Goal: Transaction & Acquisition: Subscribe to service/newsletter

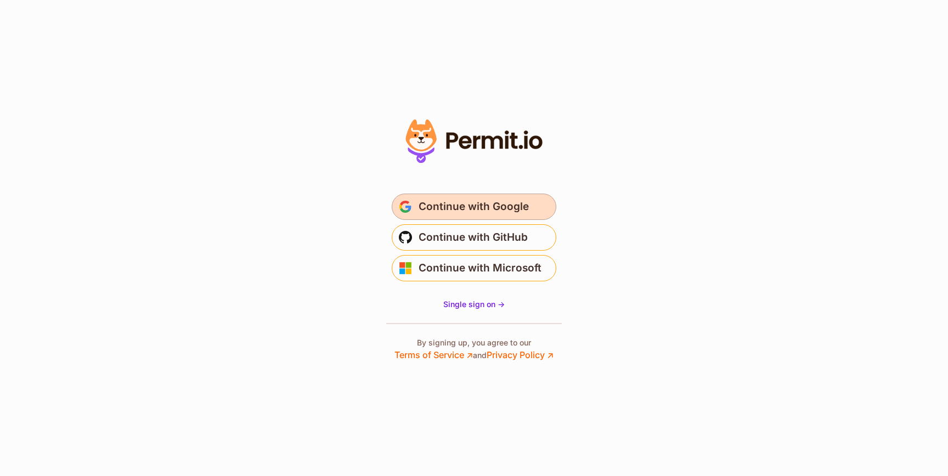
click at [417, 209] on button "Continue with Google" at bounding box center [474, 207] width 165 height 26
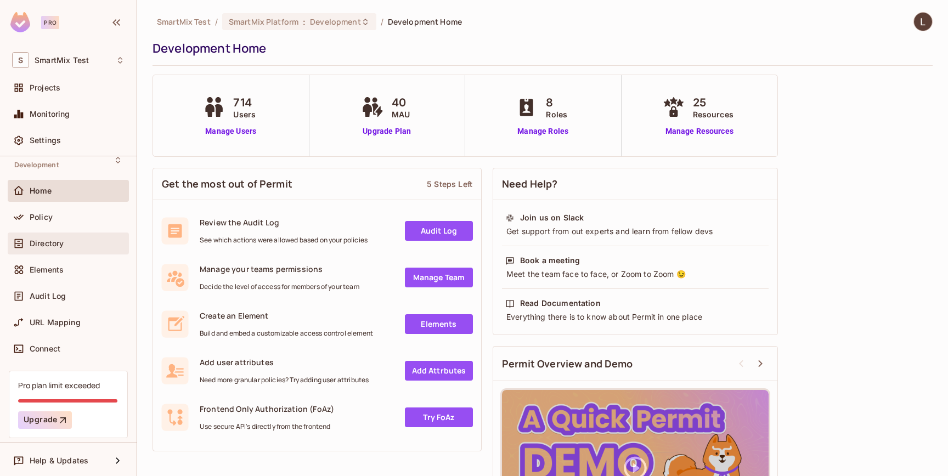
scroll to position [20, 0]
click at [215, 136] on link "Manage Users" at bounding box center [230, 132] width 61 height 12
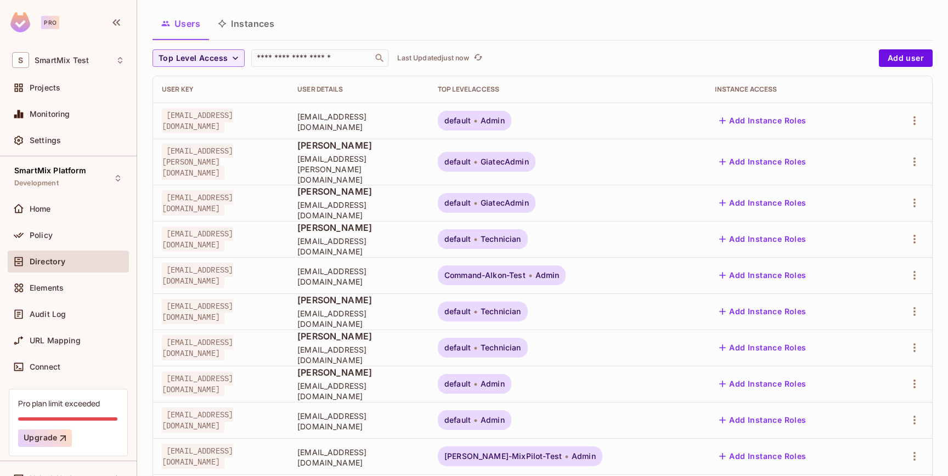
scroll to position [62, 0]
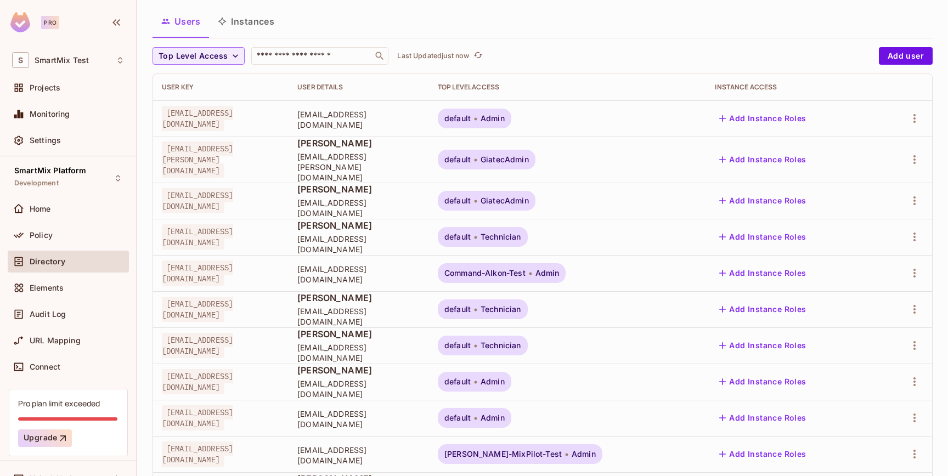
click at [70, 126] on div "Monitoring" at bounding box center [68, 116] width 121 height 26
click at [68, 102] on div "Projects" at bounding box center [68, 90] width 121 height 26
click at [68, 95] on div "Projects" at bounding box center [68, 88] width 121 height 22
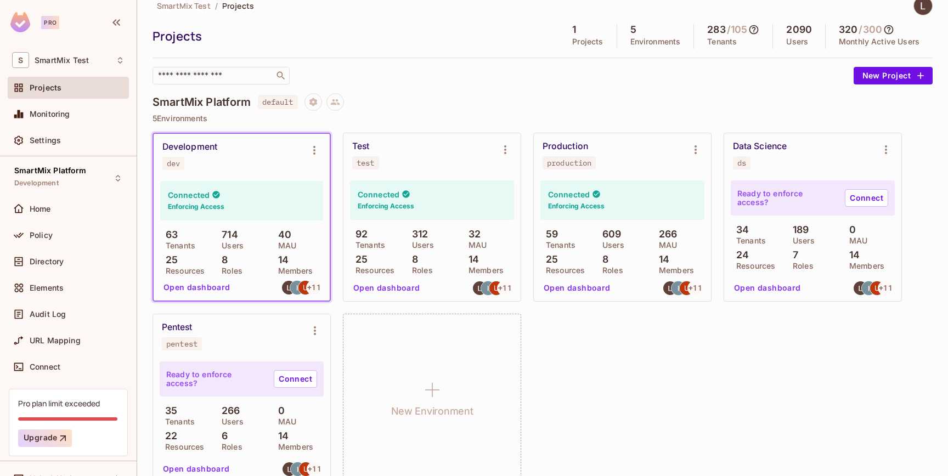
scroll to position [19, 0]
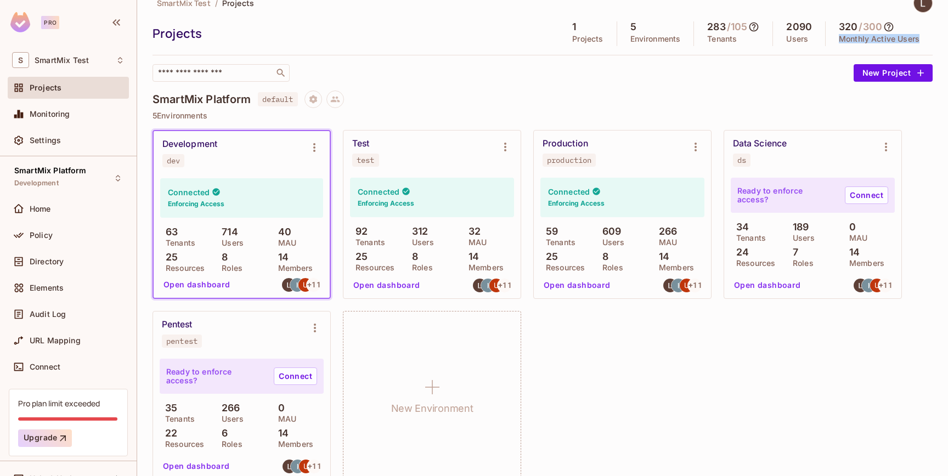
drag, startPoint x: 839, startPoint y: 39, endPoint x: 937, endPoint y: 50, distance: 98.3
click at [937, 50] on div "SmartMix Test / Projects Projects 1 Projects 5 Environments 283 / 105 Tenants 2…" at bounding box center [542, 238] width 811 height 476
click at [892, 25] on icon at bounding box center [889, 27] width 9 height 9
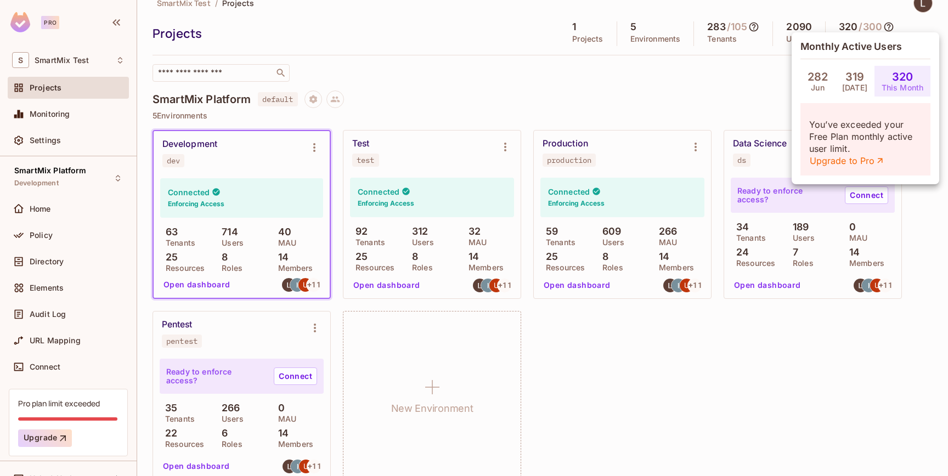
click at [892, 25] on div at bounding box center [474, 238] width 948 height 476
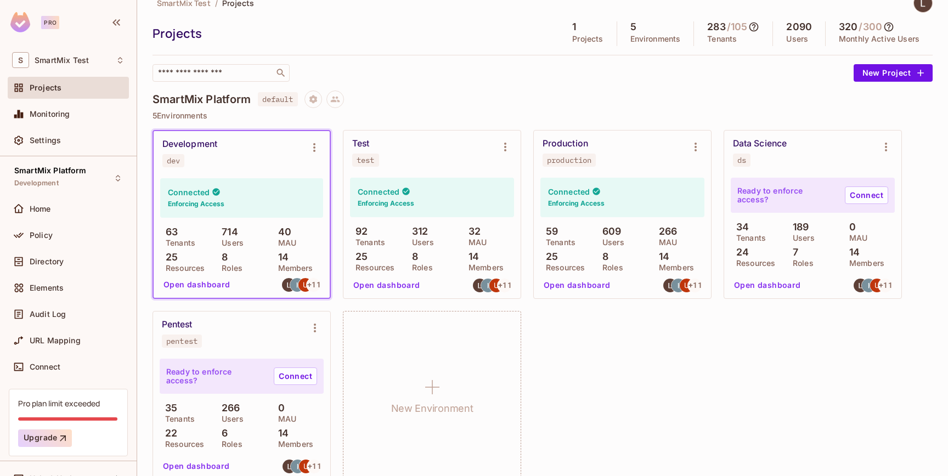
click at [895, 25] on icon at bounding box center [889, 26] width 11 height 11
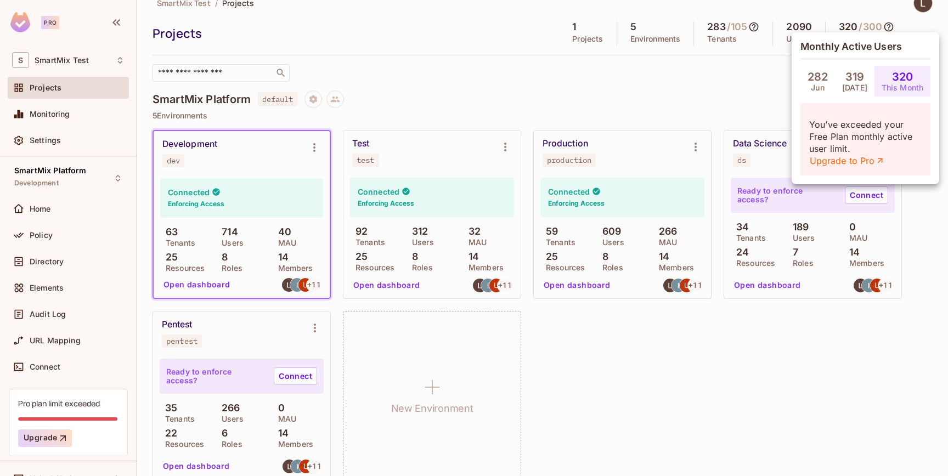
click at [896, 25] on div at bounding box center [474, 238] width 948 height 476
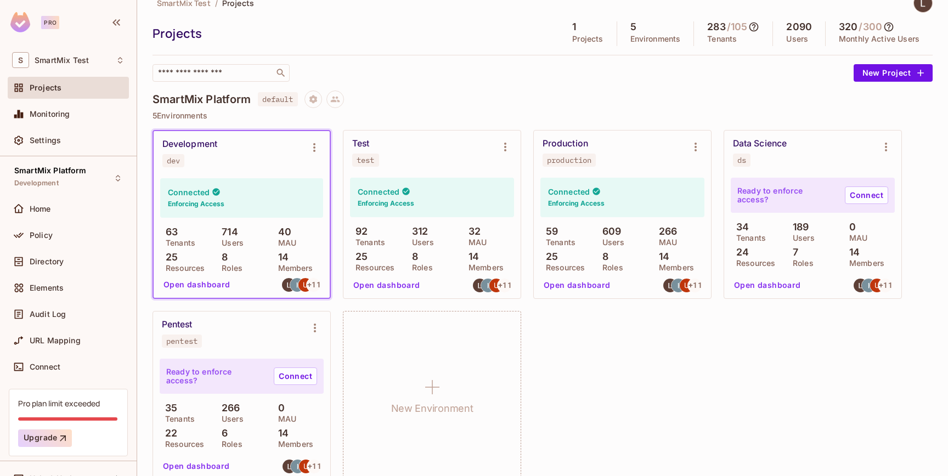
click at [895, 25] on icon at bounding box center [889, 26] width 11 height 11
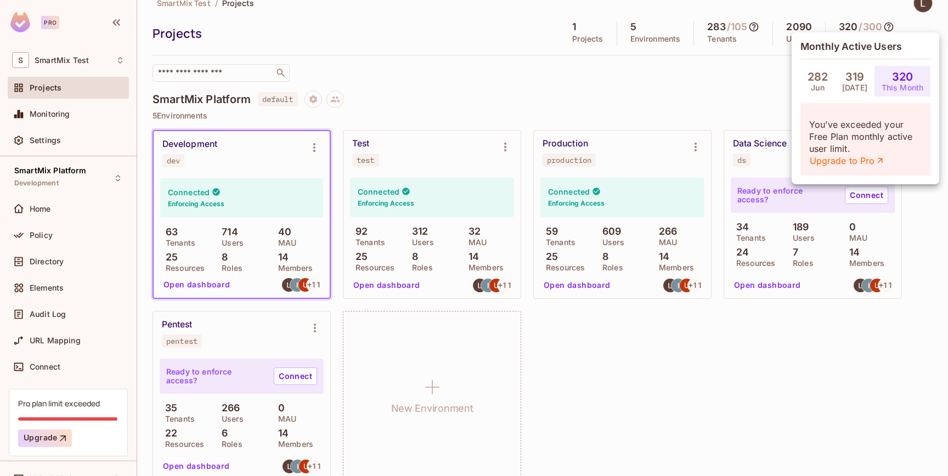
click at [757, 98] on div at bounding box center [474, 238] width 948 height 476
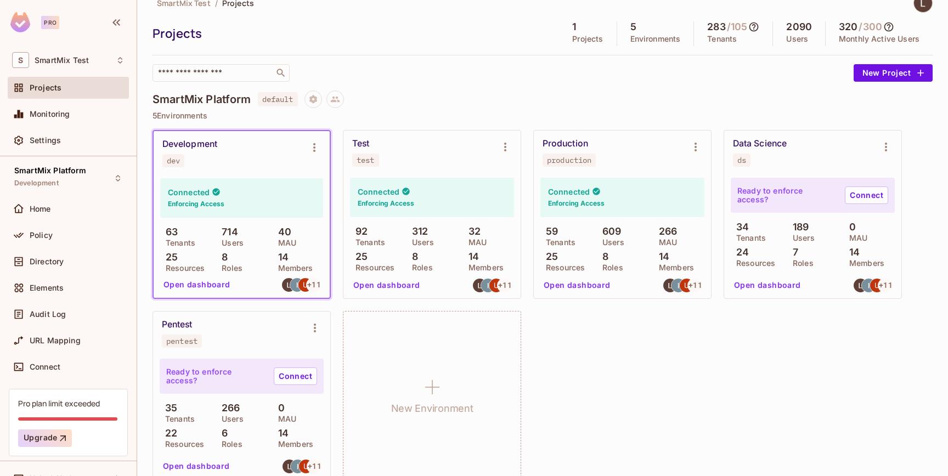
click at [889, 27] on icon at bounding box center [889, 26] width 11 height 11
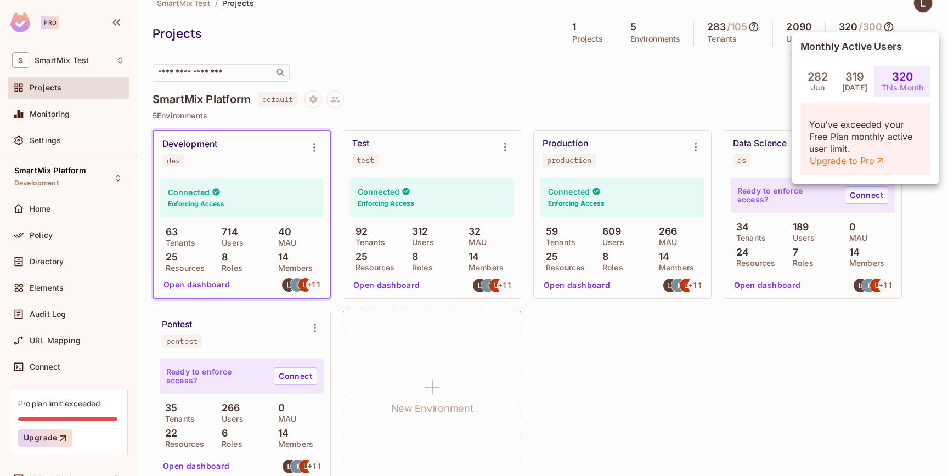
click at [751, 96] on div at bounding box center [474, 238] width 948 height 476
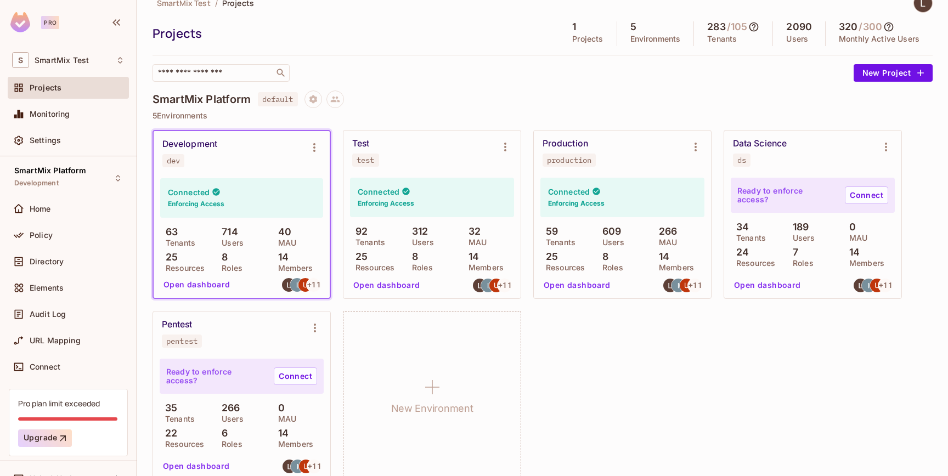
click at [897, 29] on div "320 / 300 Monthly Active Users" at bounding box center [879, 33] width 107 height 25
click at [890, 29] on icon at bounding box center [889, 26] width 11 height 11
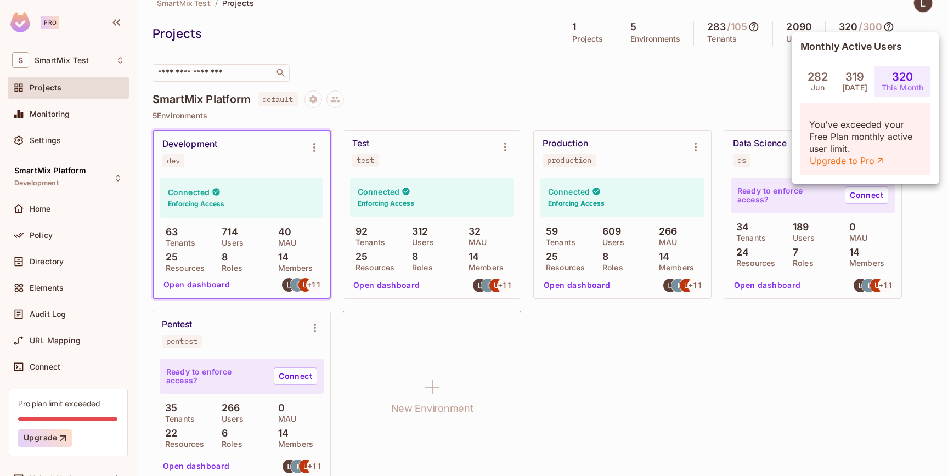
click at [691, 109] on div at bounding box center [474, 238] width 948 height 476
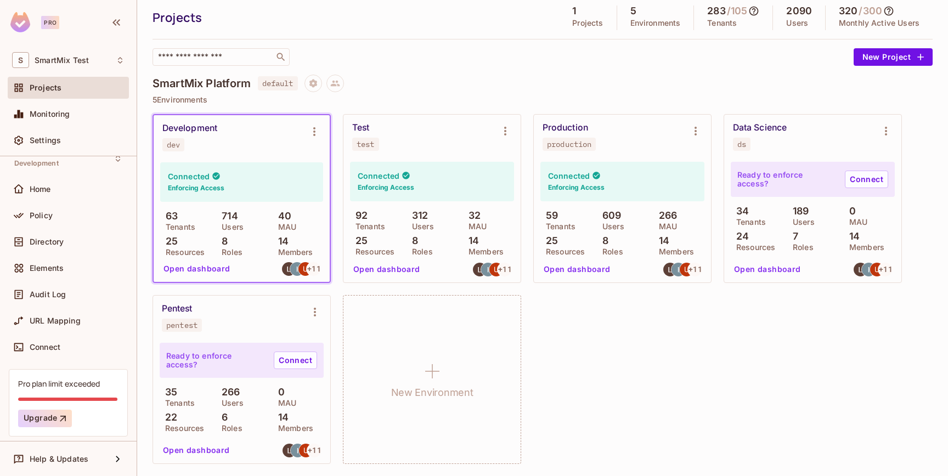
scroll to position [0, 0]
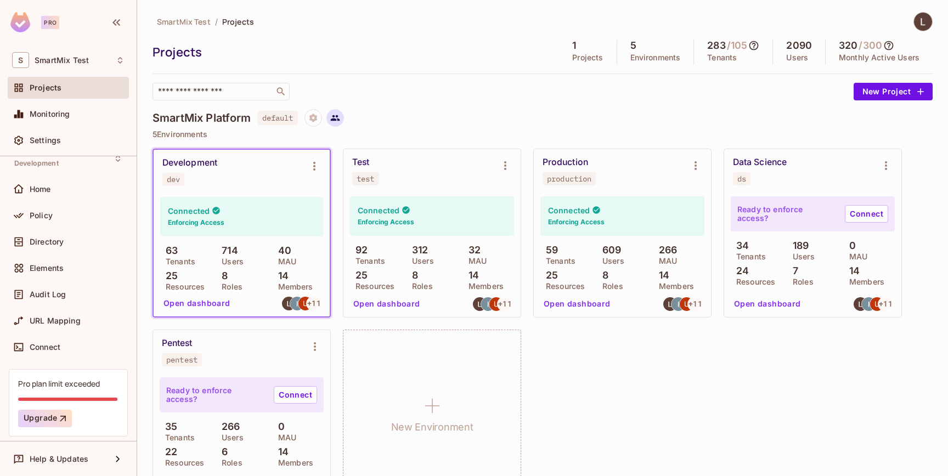
click at [340, 119] on icon at bounding box center [335, 118] width 10 height 10
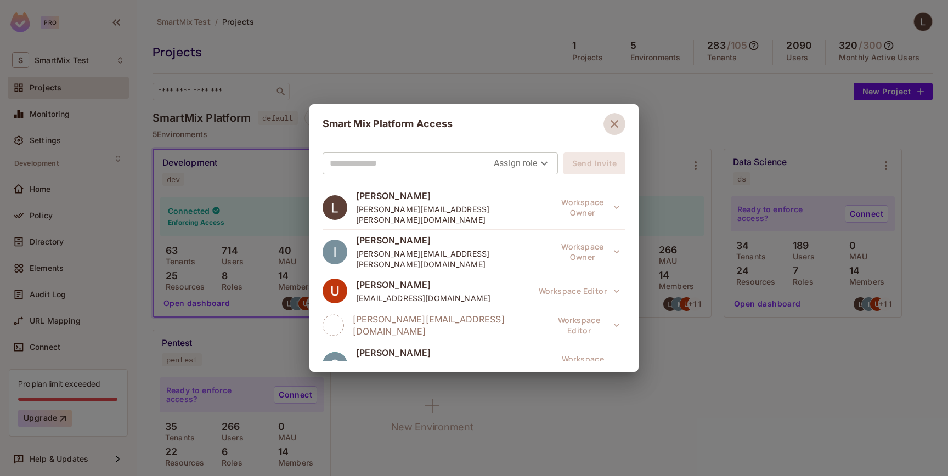
click at [618, 120] on button "button" at bounding box center [615, 124] width 22 height 22
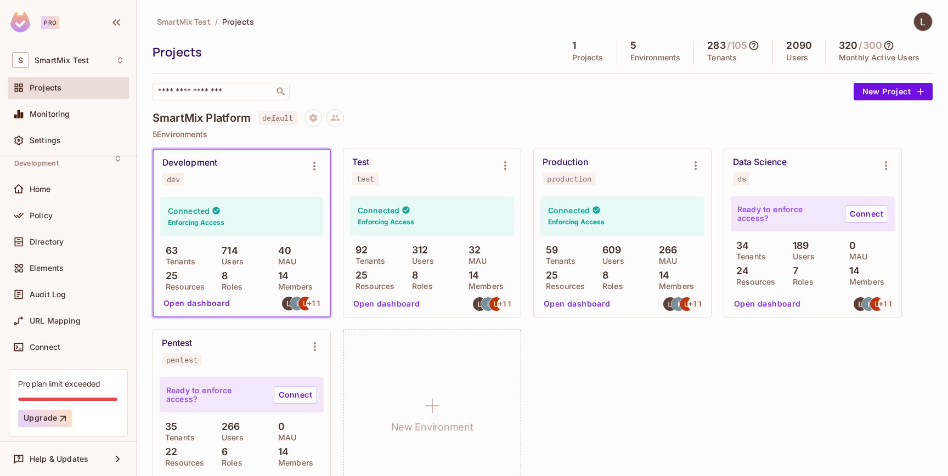
click at [618, 120] on div "SmartMix Platform default" at bounding box center [543, 118] width 780 height 18
click at [59, 112] on span "Monitoring" at bounding box center [50, 114] width 41 height 9
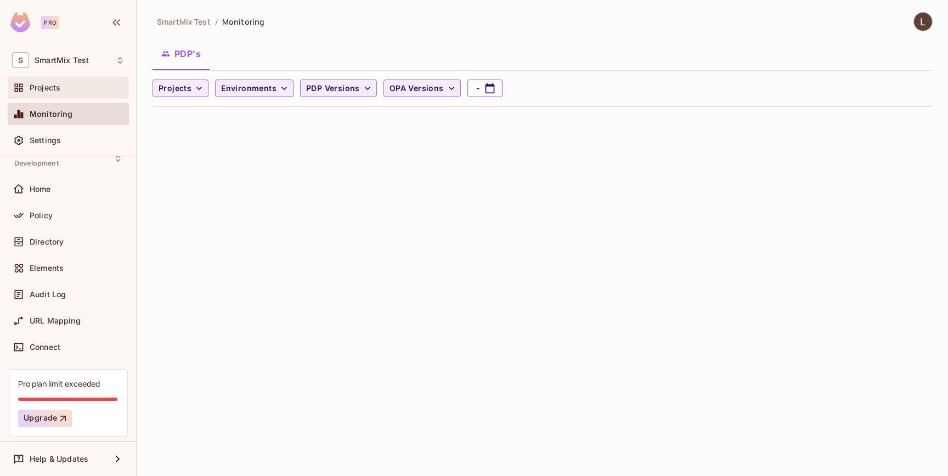
click at [61, 91] on div "Projects" at bounding box center [77, 87] width 95 height 9
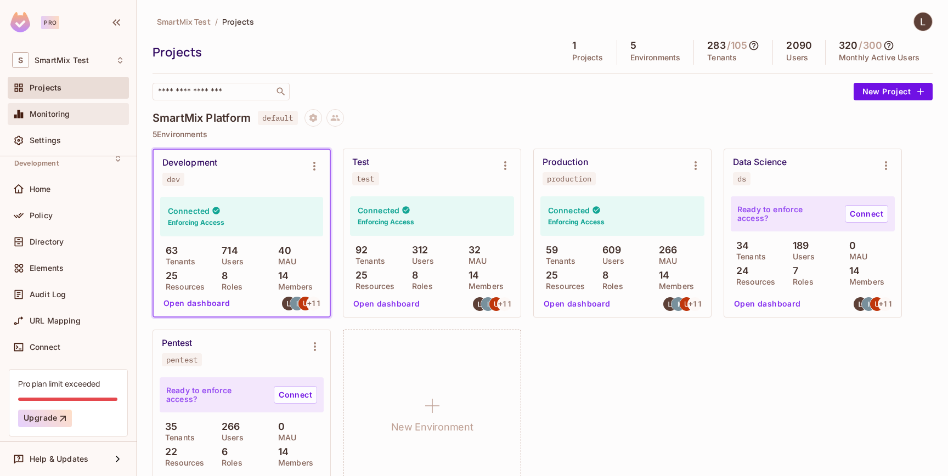
click at [53, 123] on div "Monitoring" at bounding box center [68, 114] width 121 height 22
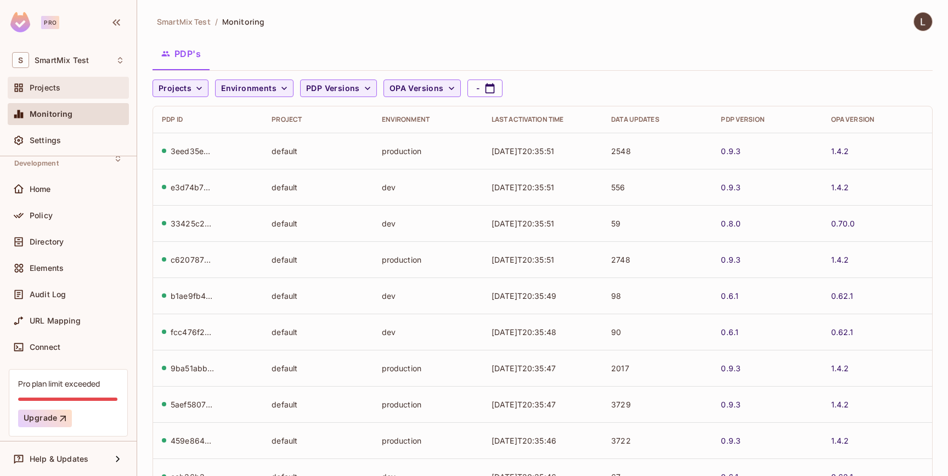
click at [59, 95] on div "Projects" at bounding box center [68, 88] width 121 height 22
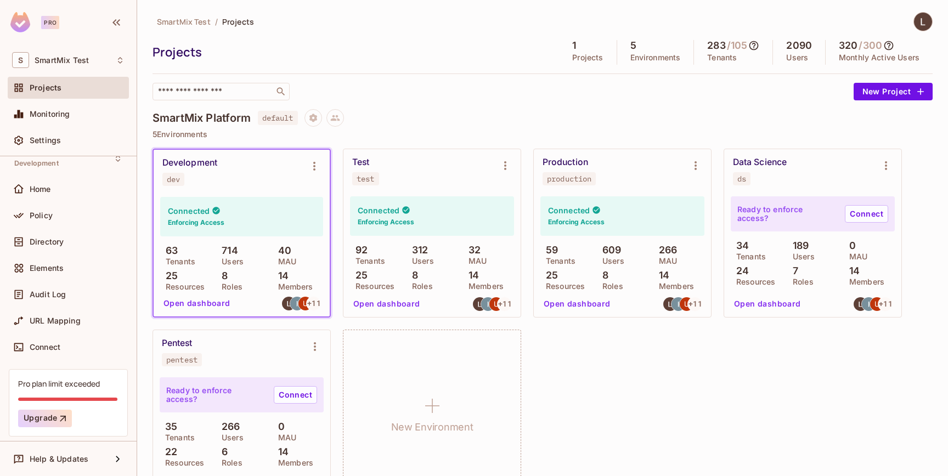
scroll to position [35, 0]
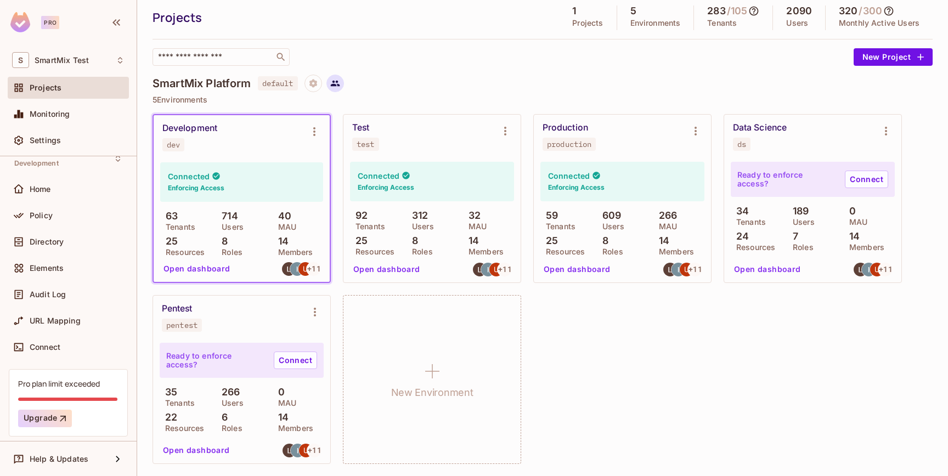
click at [343, 78] on button at bounding box center [336, 84] width 18 height 18
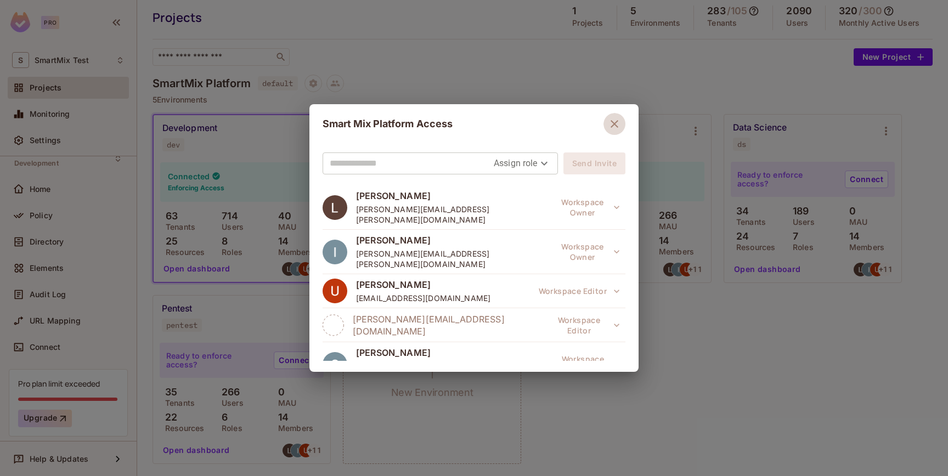
click at [612, 118] on icon "button" at bounding box center [614, 123] width 13 height 13
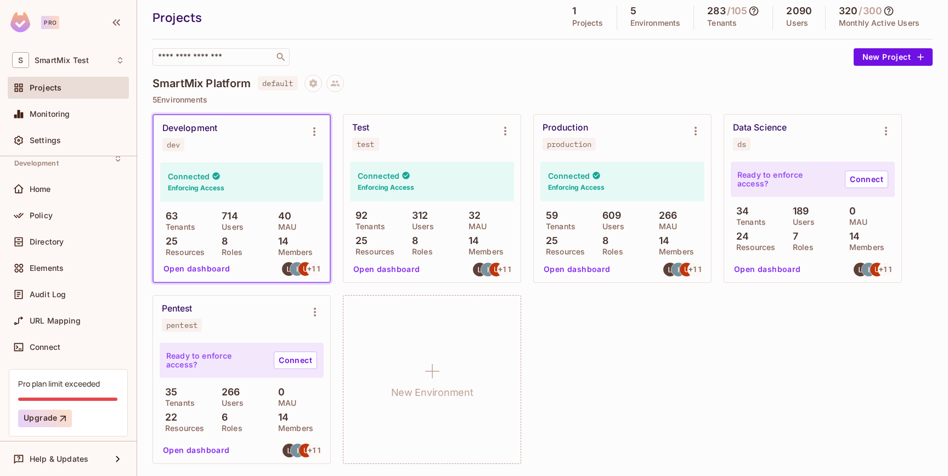
click at [607, 96] on p "5 Environments" at bounding box center [543, 99] width 780 height 9
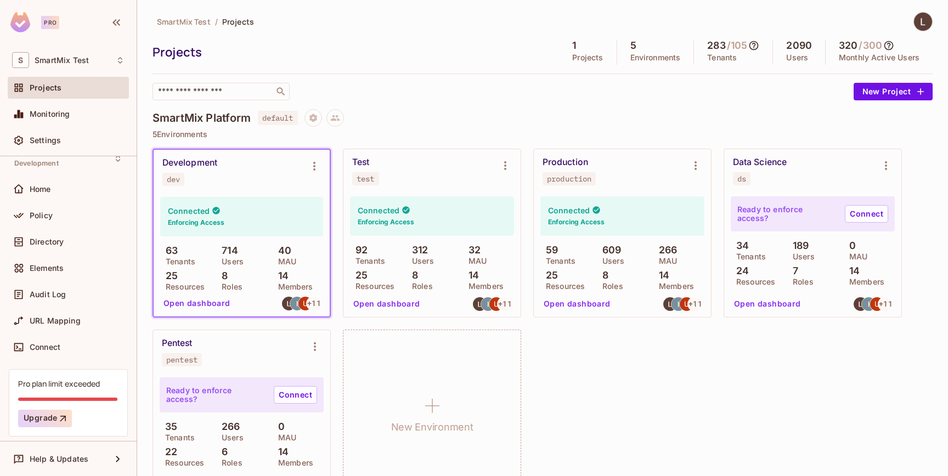
click at [891, 46] on icon at bounding box center [889, 45] width 9 height 9
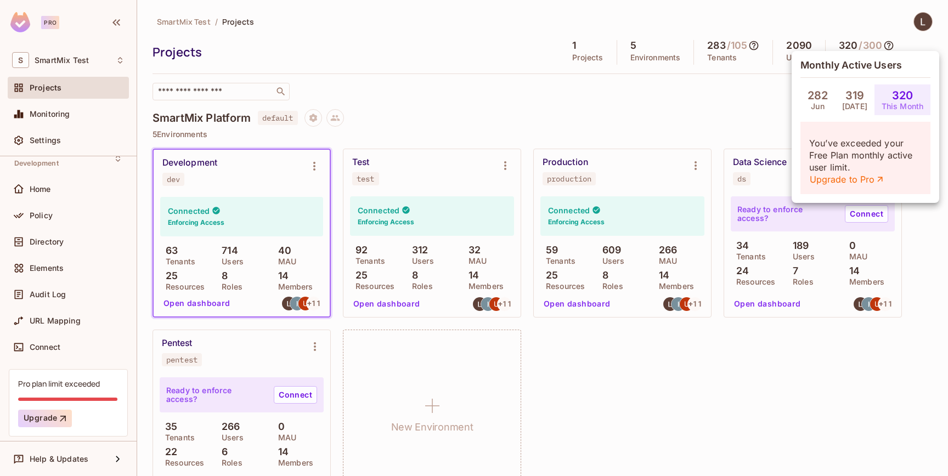
click at [717, 138] on div at bounding box center [474, 238] width 948 height 476
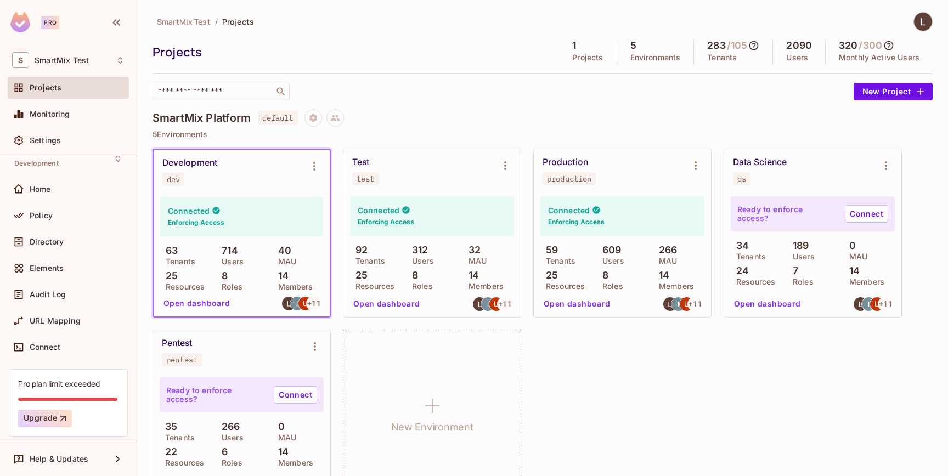
click at [749, 40] on span "/ 105" at bounding box center [743, 45] width 34 height 11
click at [752, 43] on icon at bounding box center [754, 45] width 11 height 11
click at [643, 100] on div at bounding box center [474, 238] width 948 height 476
click at [756, 48] on icon at bounding box center [754, 45] width 11 height 11
click at [633, 98] on div at bounding box center [474, 238] width 948 height 476
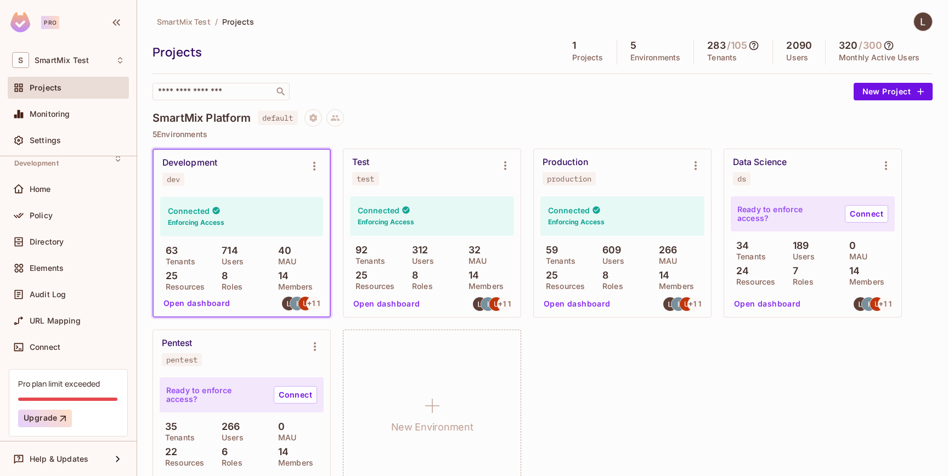
click at [755, 44] on icon at bounding box center [754, 45] width 11 height 11
click at [643, 100] on div at bounding box center [474, 238] width 948 height 476
click at [756, 47] on icon at bounding box center [754, 45] width 11 height 11
click at [632, 99] on div at bounding box center [474, 238] width 948 height 476
click at [40, 413] on button "Upgrade" at bounding box center [45, 419] width 54 height 18
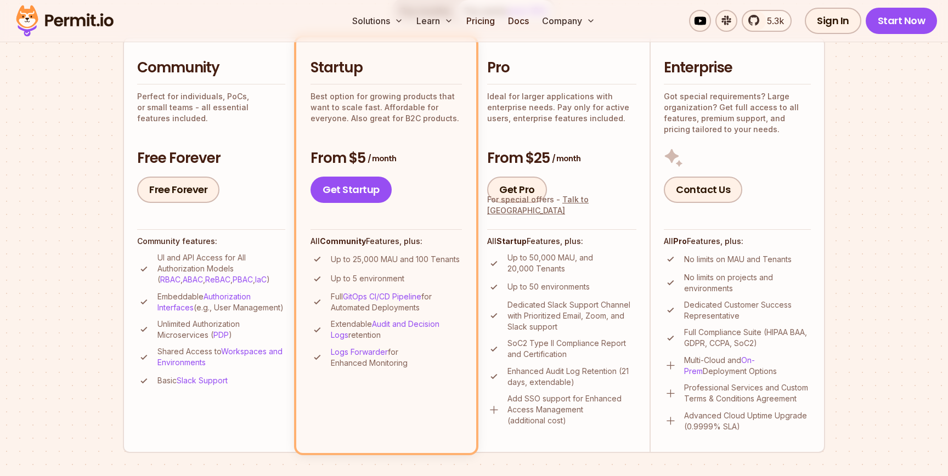
scroll to position [251, 0]
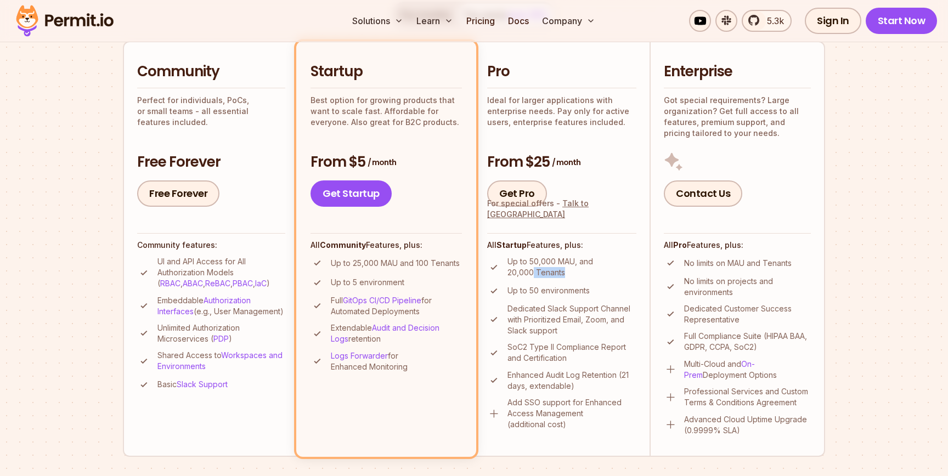
drag, startPoint x: 531, startPoint y: 272, endPoint x: 556, endPoint y: 280, distance: 25.9
click at [556, 280] on ul "Up to 50,000 MAU, and 20,000 Tenants Up to 50 environments Dedicated Slack Supp…" at bounding box center [561, 343] width 149 height 174
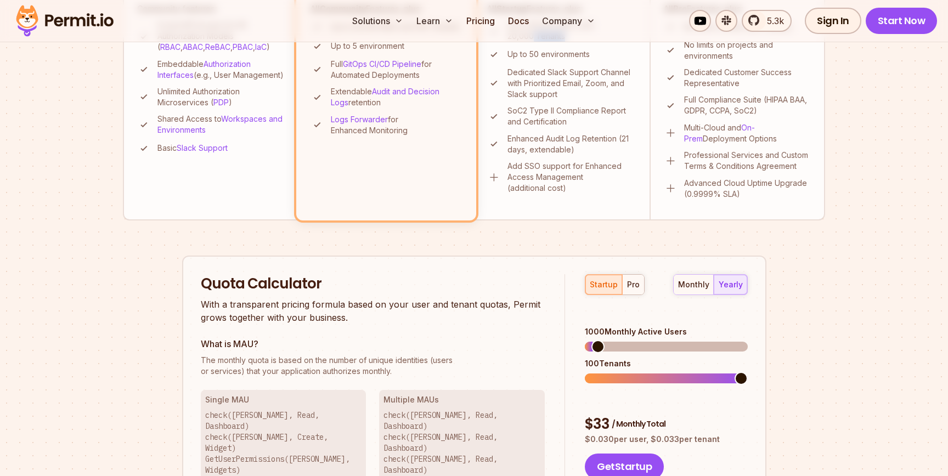
scroll to position [514, 0]
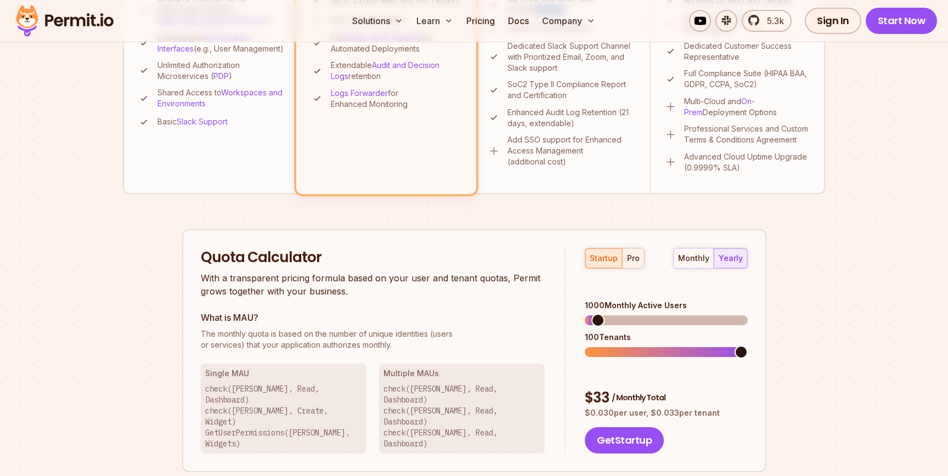
click at [635, 263] on div "pro" at bounding box center [633, 258] width 13 height 11
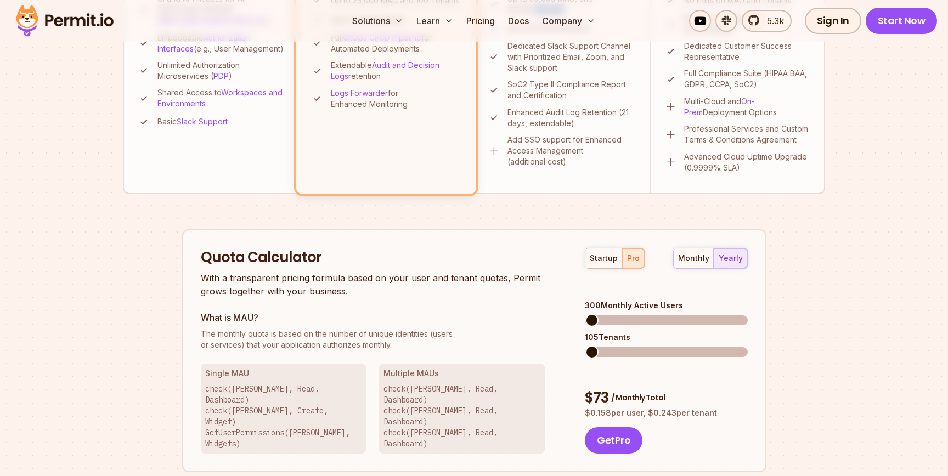
click at [586, 314] on span at bounding box center [592, 320] width 13 height 13
click at [588, 314] on span at bounding box center [594, 320] width 13 height 13
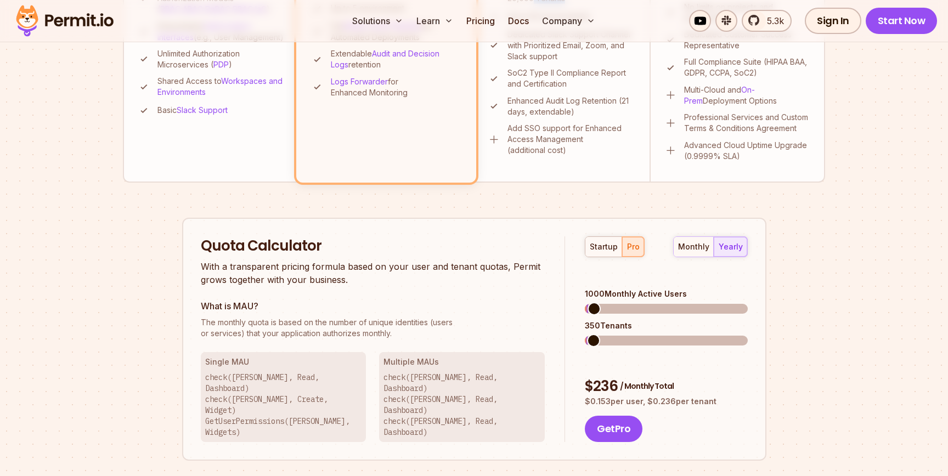
scroll to position [539, 0]
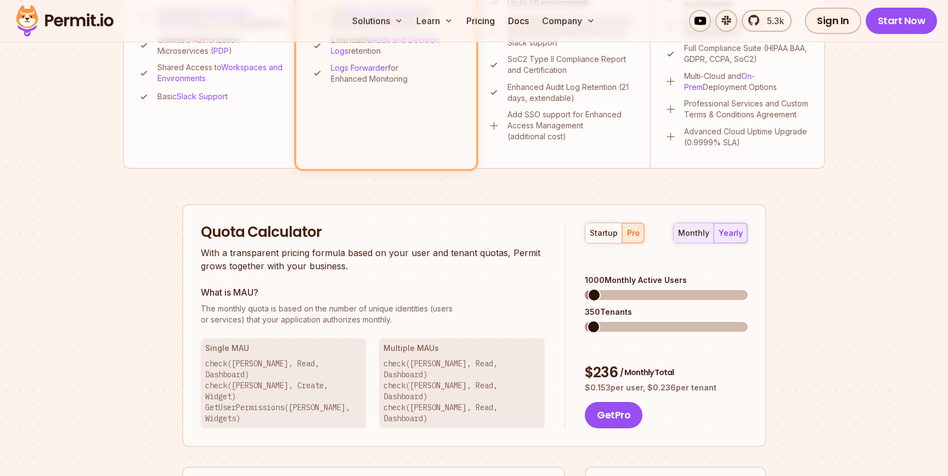
click at [700, 234] on div "monthly" at bounding box center [693, 233] width 31 height 11
click at [586, 289] on span at bounding box center [592, 295] width 13 height 13
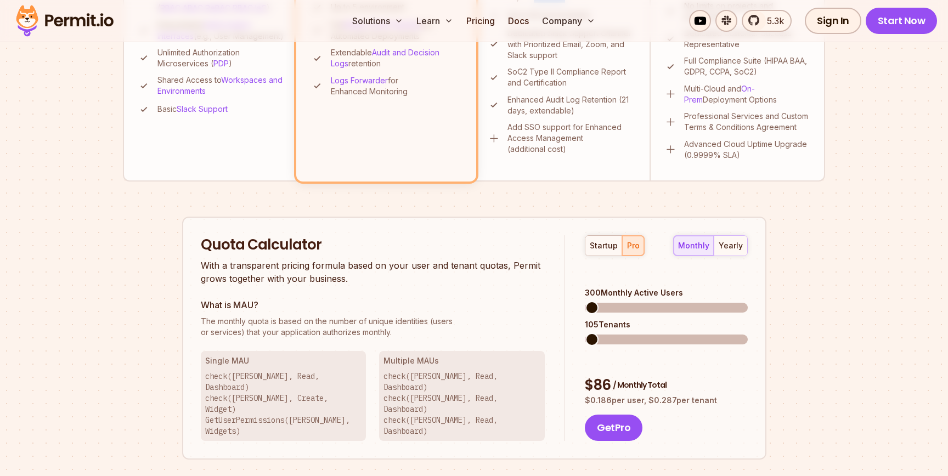
scroll to position [535, 0]
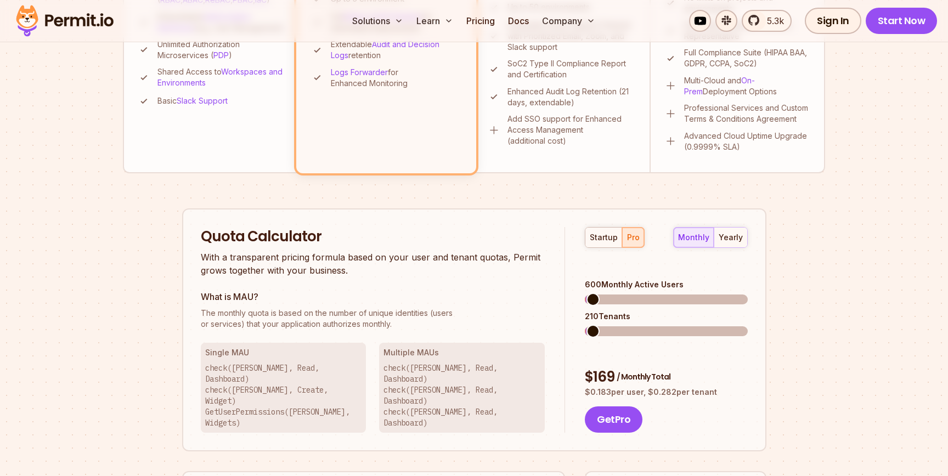
click at [587, 293] on span at bounding box center [593, 299] width 13 height 13
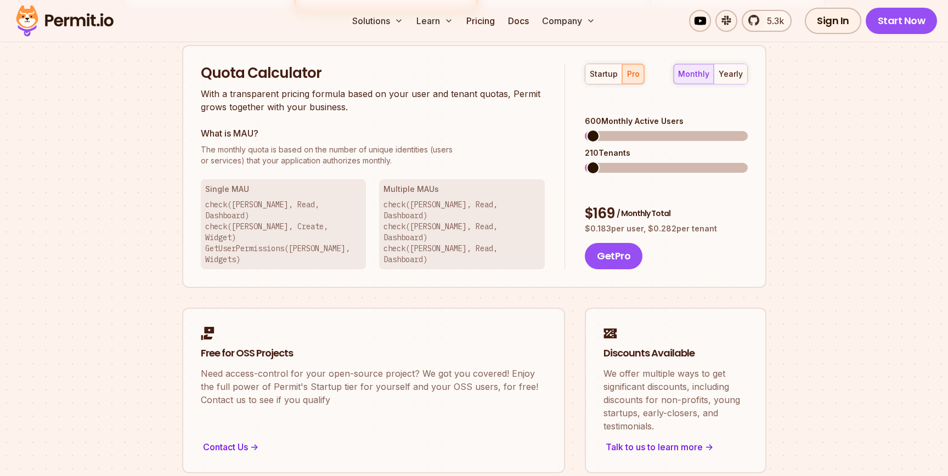
scroll to position [698, 0]
click at [621, 139] on span at bounding box center [624, 137] width 13 height 13
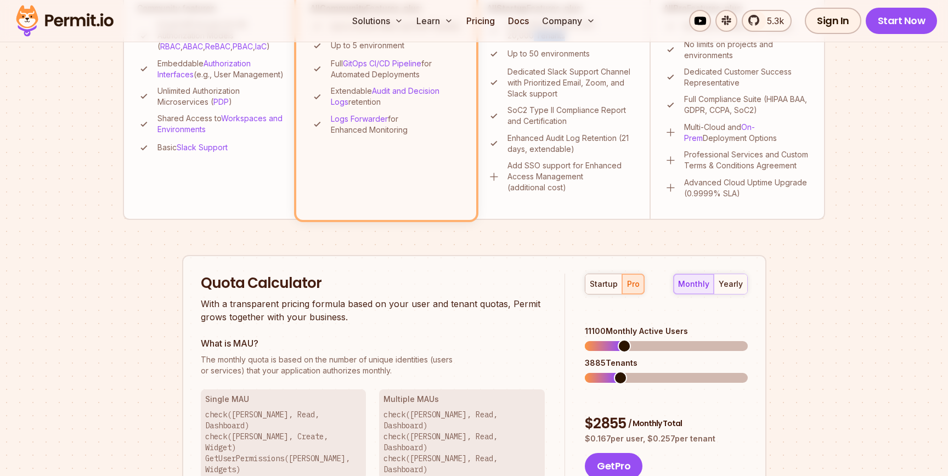
scroll to position [489, 0]
